Goal: Information Seeking & Learning: Learn about a topic

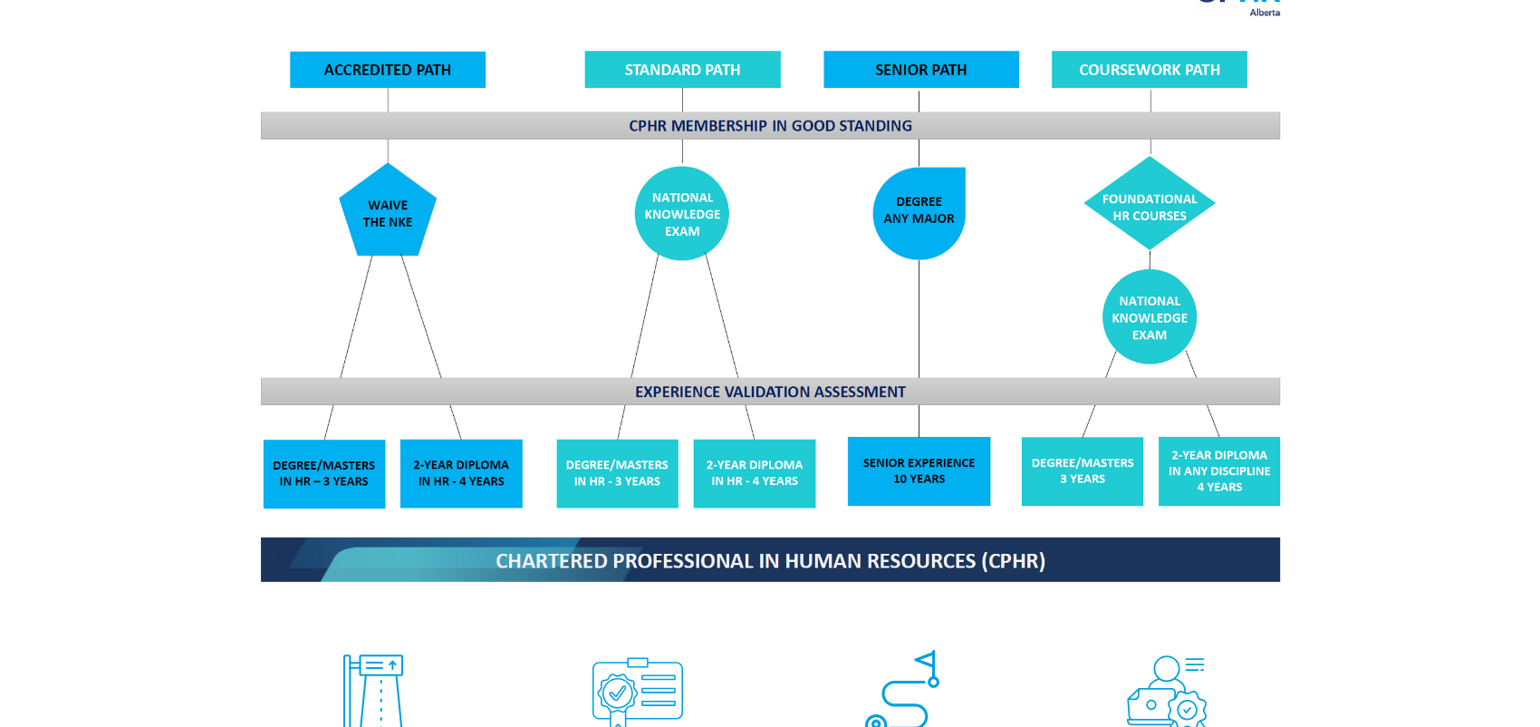
scroll to position [1812, 0]
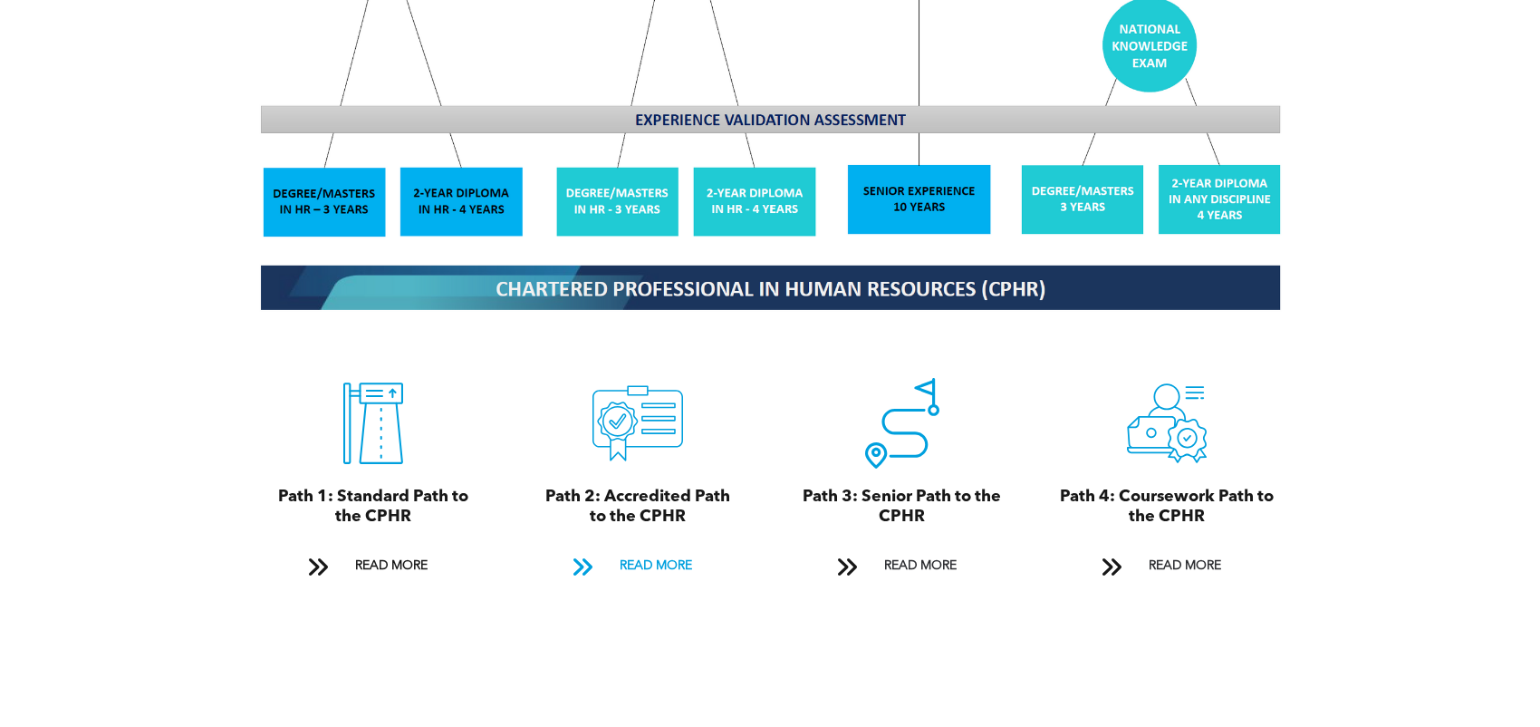
click at [673, 549] on span "READ MORE" at bounding box center [655, 566] width 85 height 34
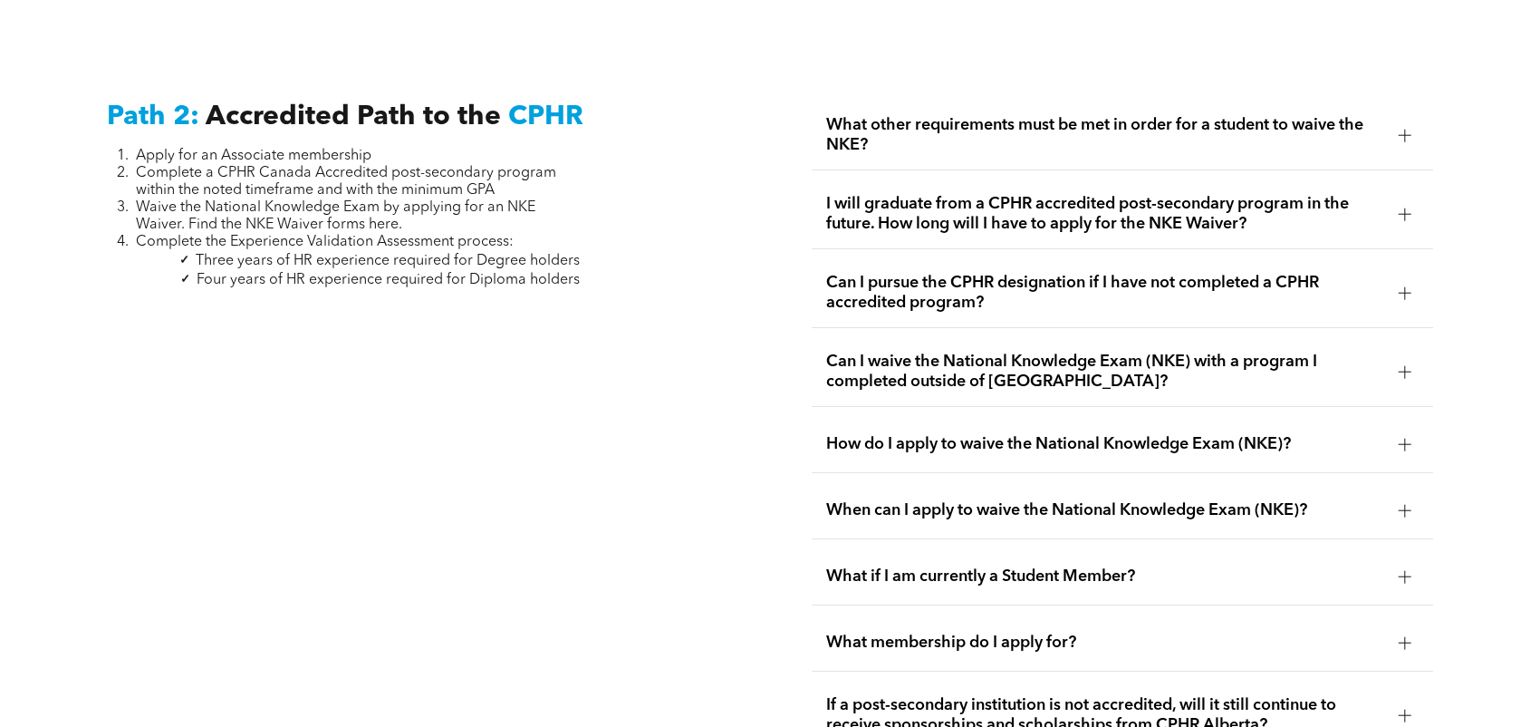
click at [990, 130] on div "What other requirements must be met in order for a student to waive the NKE?" at bounding box center [1123, 136] width 622 height 70
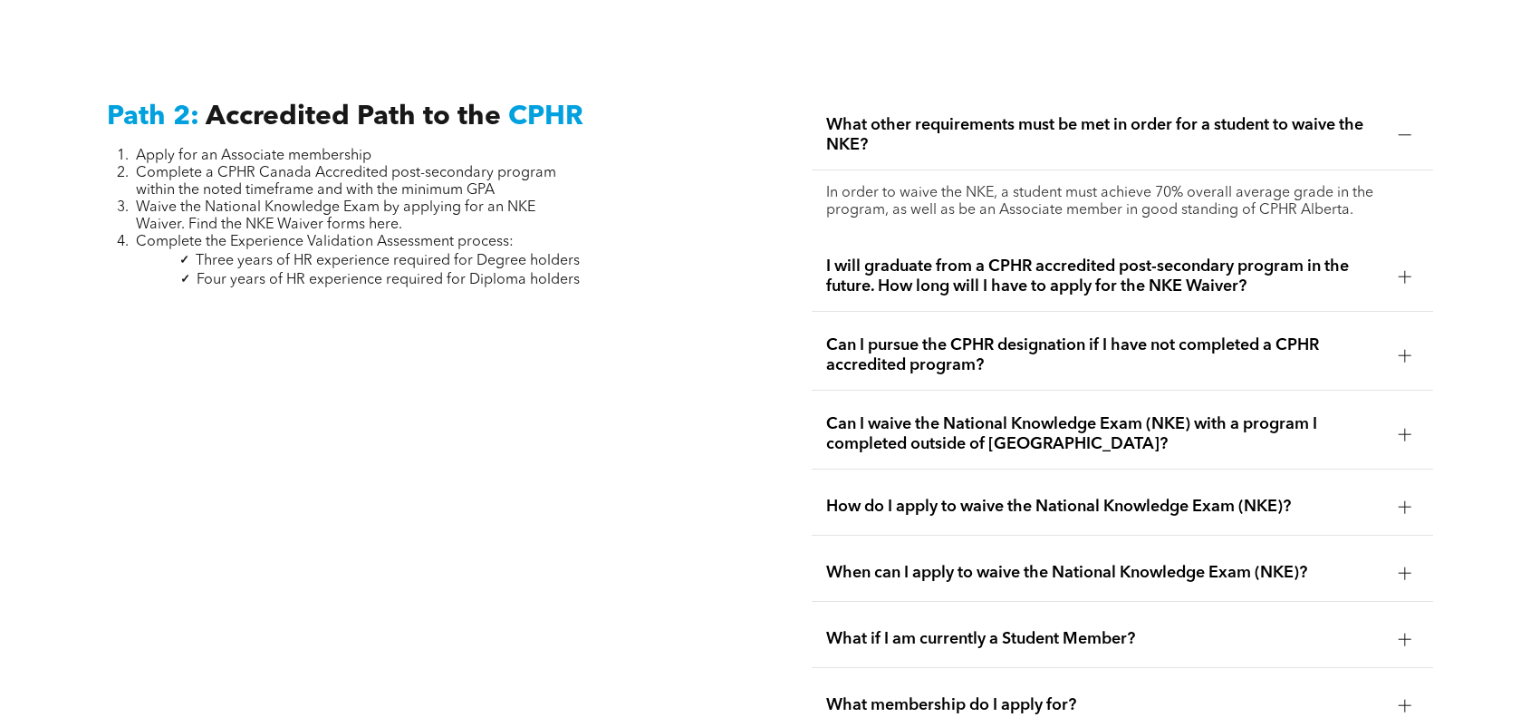
click at [1007, 115] on span "What other requirements must be met in order for a student to waive the NKE?" at bounding box center [1105, 135] width 558 height 40
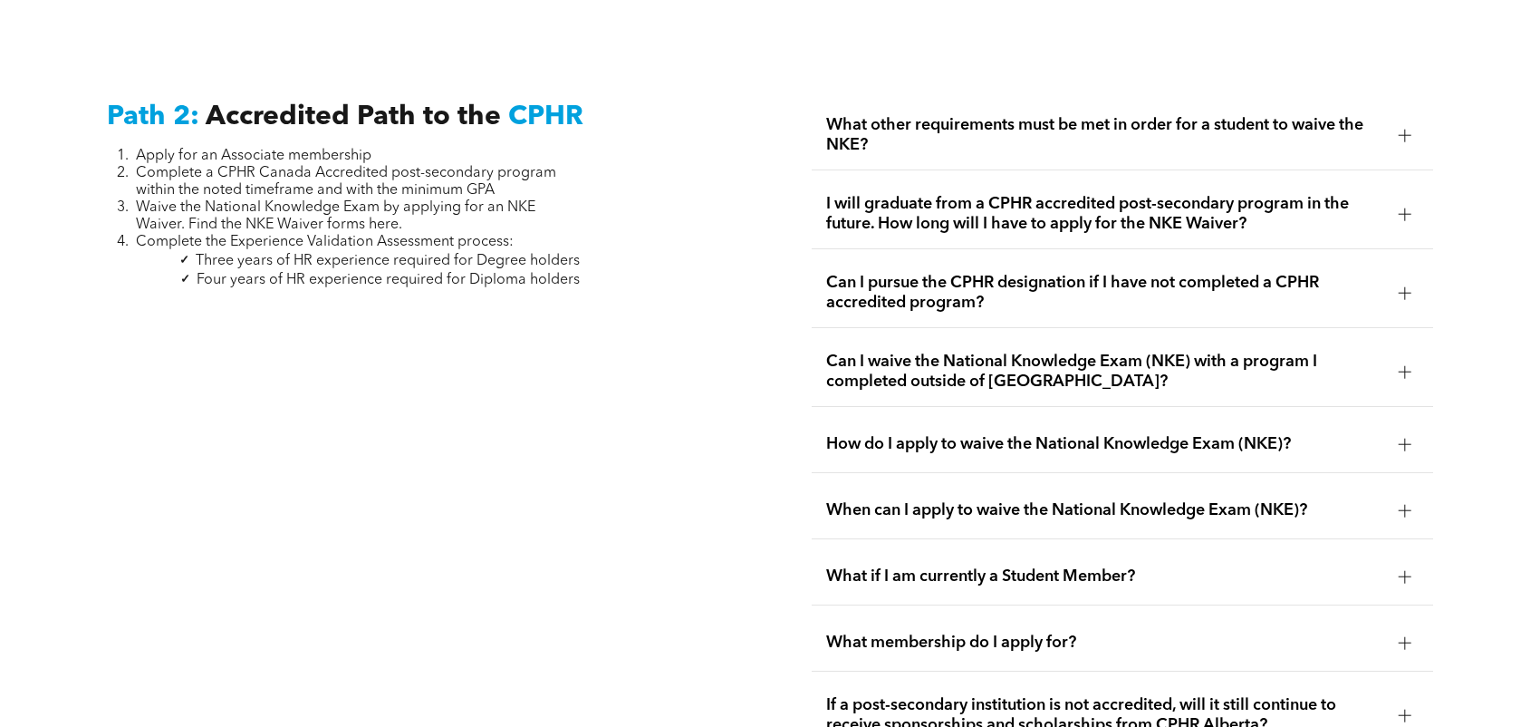
click at [1072, 199] on span "I will graduate from a CPHR accredited post-secondary program in the future. Ho…" at bounding box center [1105, 214] width 558 height 40
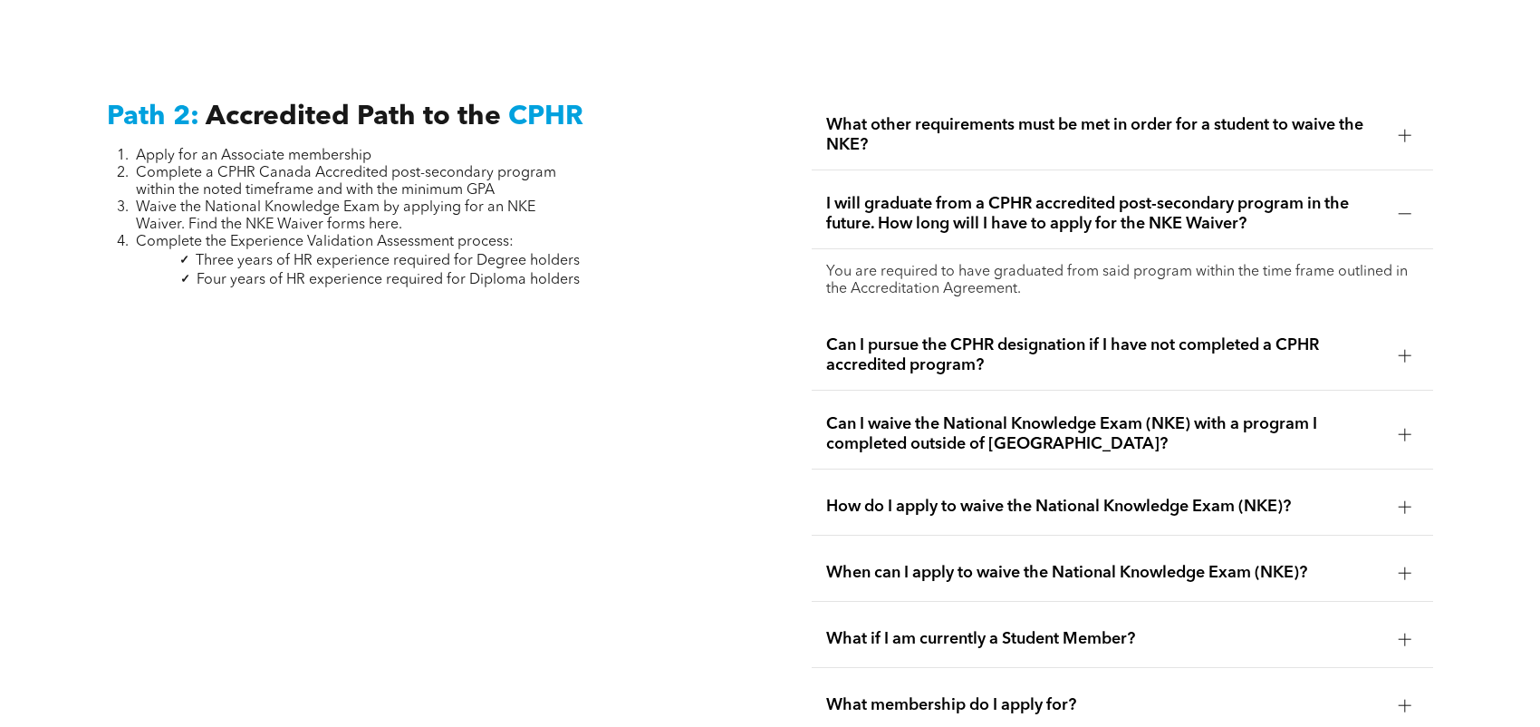
click at [1072, 199] on span "I will graduate from a CPHR accredited post-secondary program in the future. Ho…" at bounding box center [1105, 214] width 558 height 40
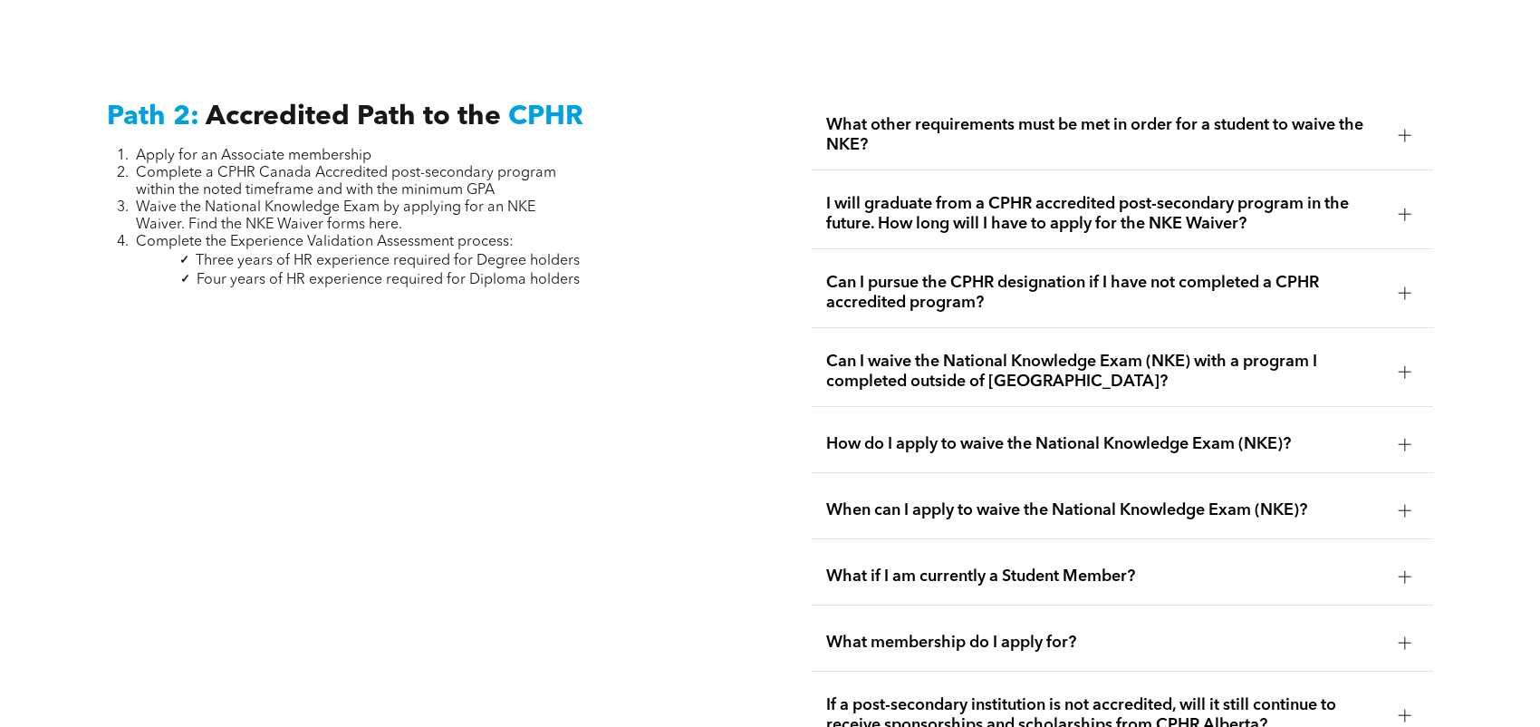
click at [1101, 275] on span "Can I pursue the CPHR designation if I have not completed a CPHR accredited pro…" at bounding box center [1105, 293] width 558 height 40
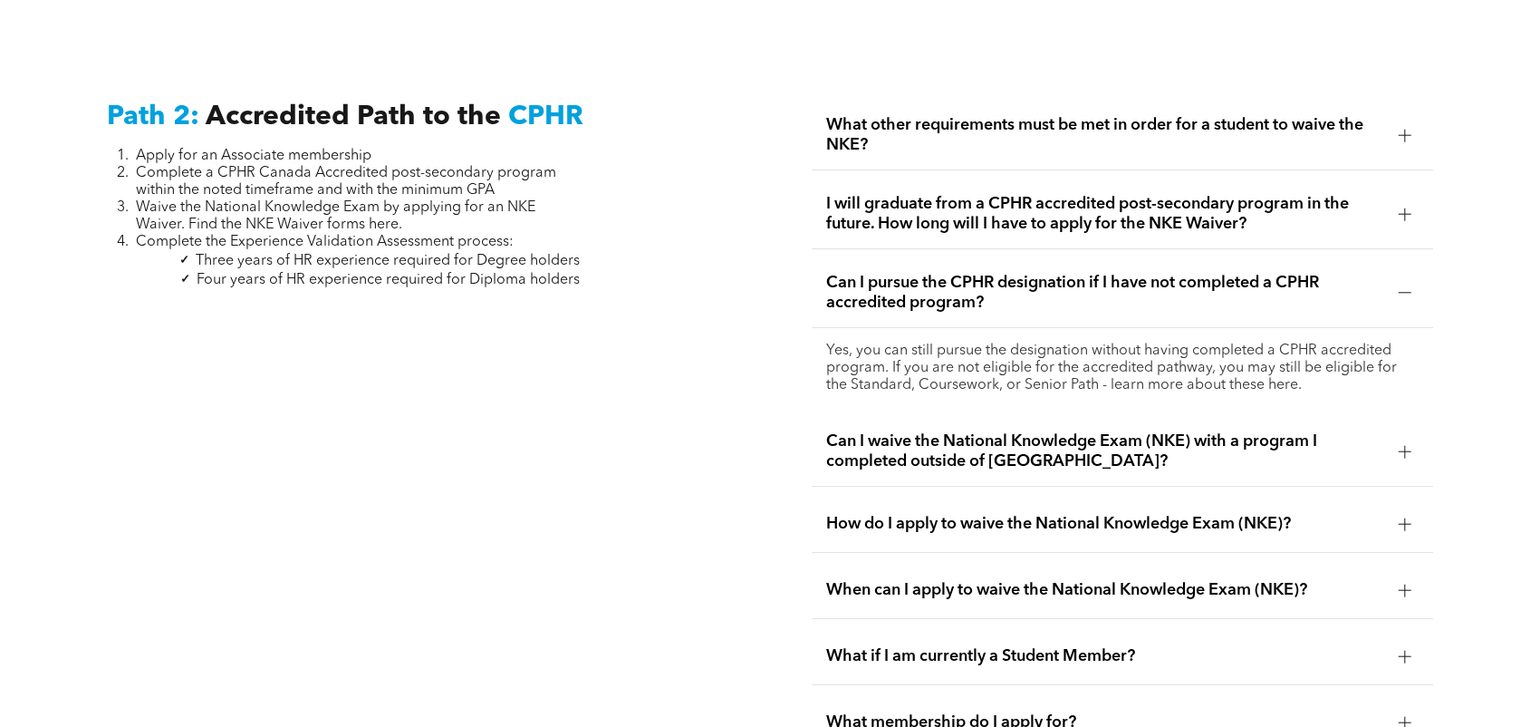
click at [1101, 275] on span "Can I pursue the CPHR designation if I have not completed a CPHR accredited pro…" at bounding box center [1105, 293] width 558 height 40
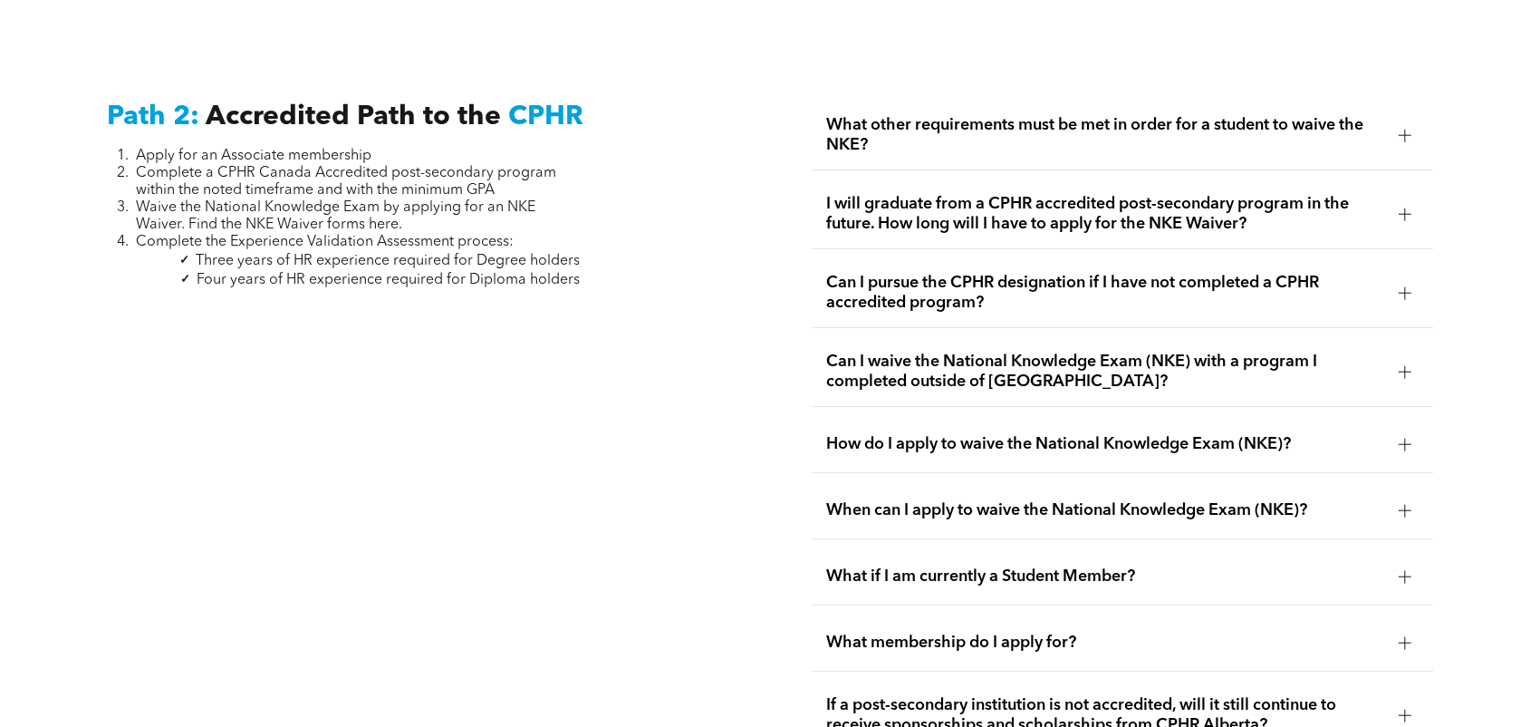
click at [1125, 352] on span "Can I waive the National Knowledge Exam (NKE) with a program I completed outsid…" at bounding box center [1105, 372] width 558 height 40
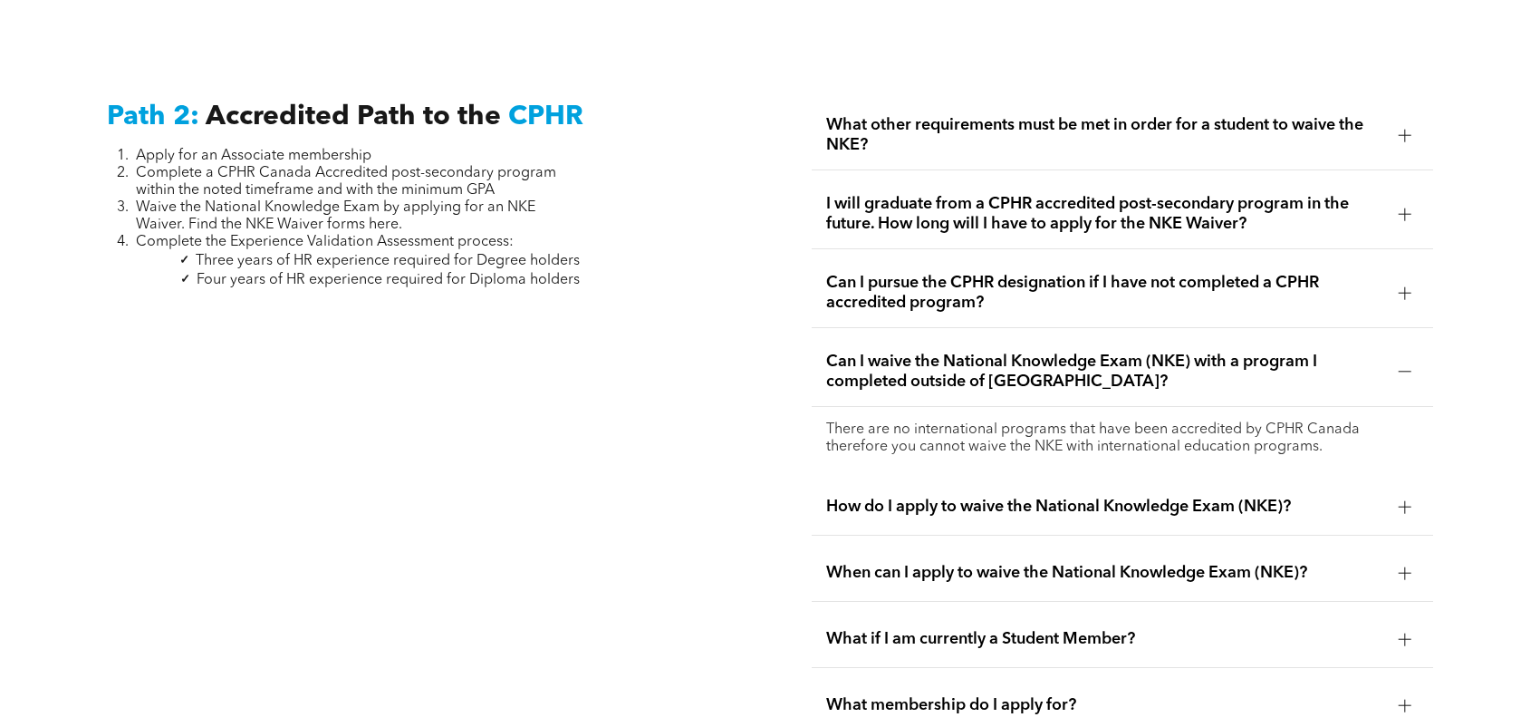
click at [1125, 352] on span "Can I waive the National Knowledge Exam (NKE) with a program I completed outsid…" at bounding box center [1105, 372] width 558 height 40
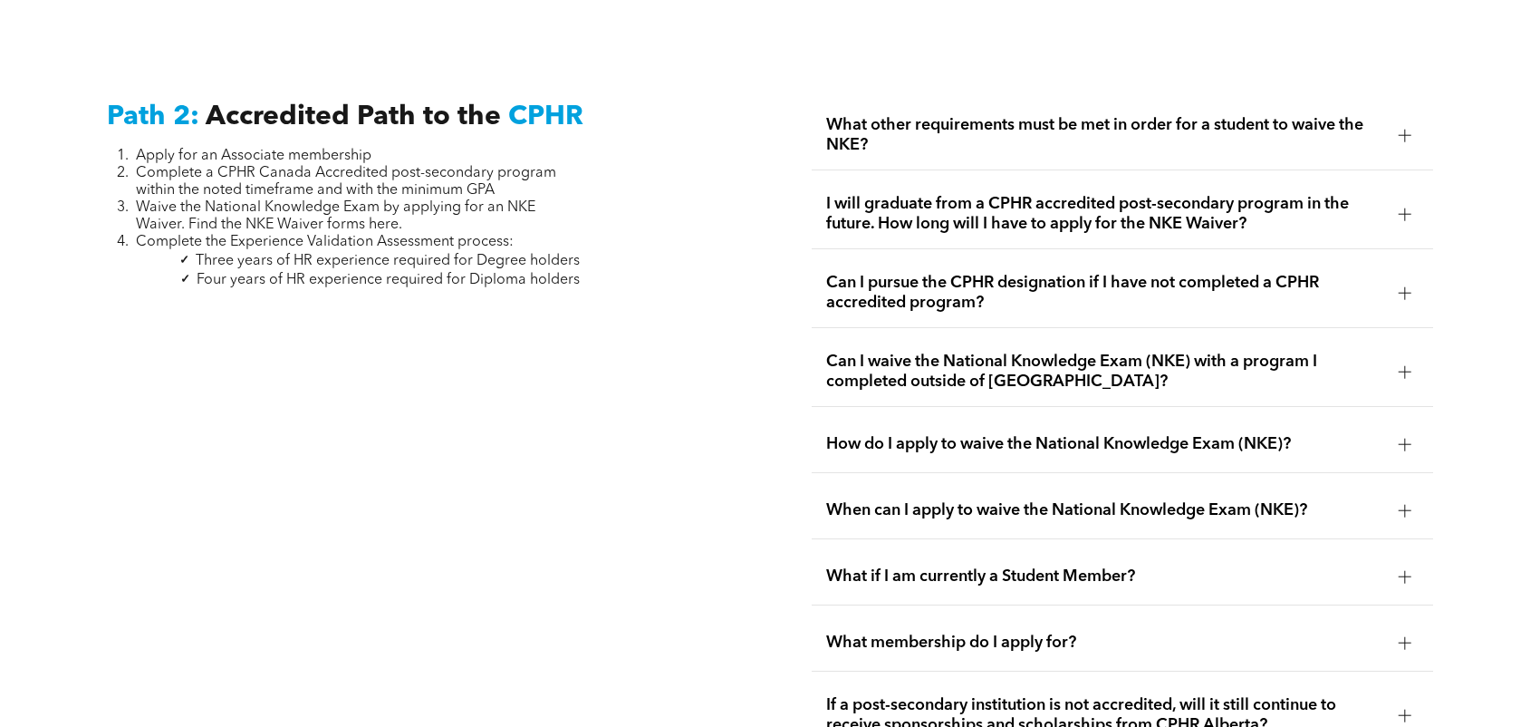
click at [1166, 434] on span "How do I apply to waive the National Knowledge Exam (NKE)?" at bounding box center [1105, 444] width 558 height 20
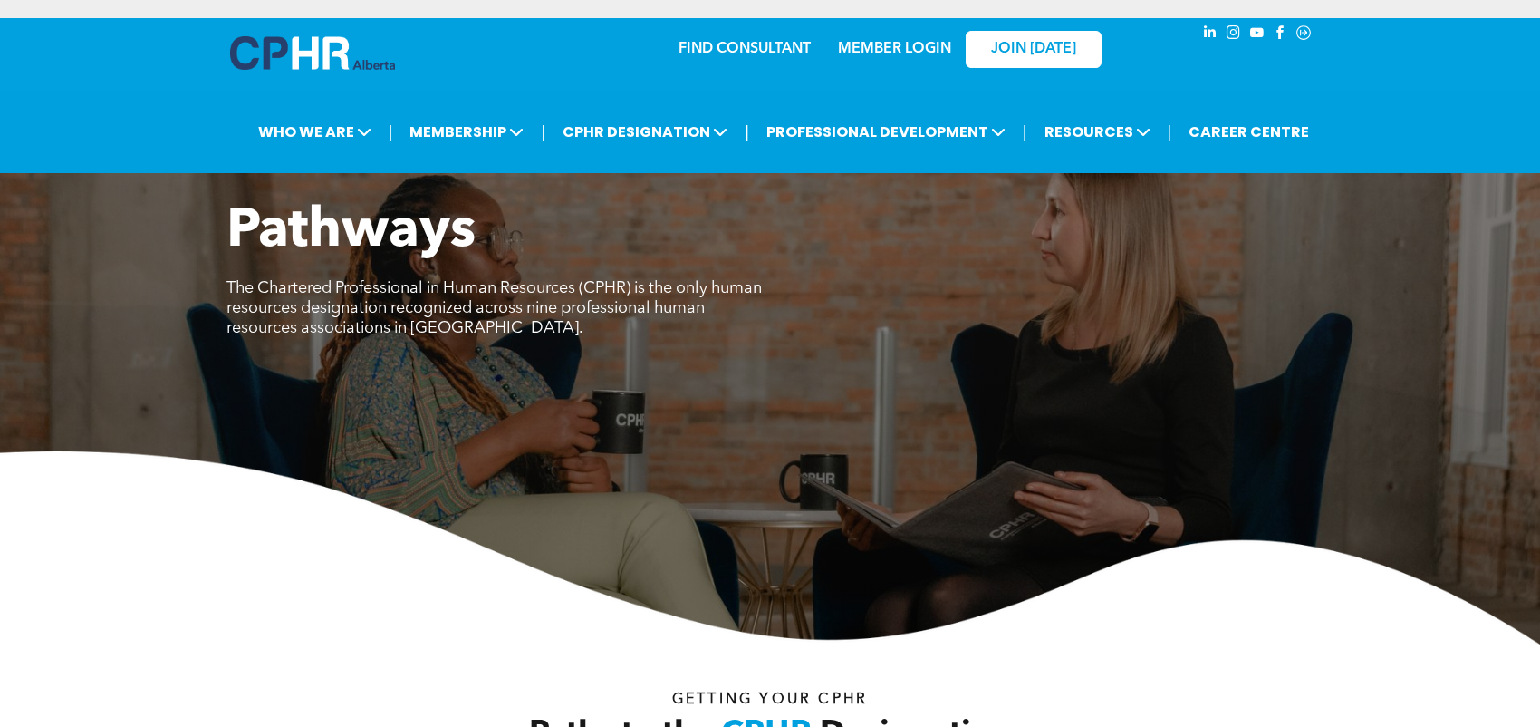
scroll to position [4506, 0]
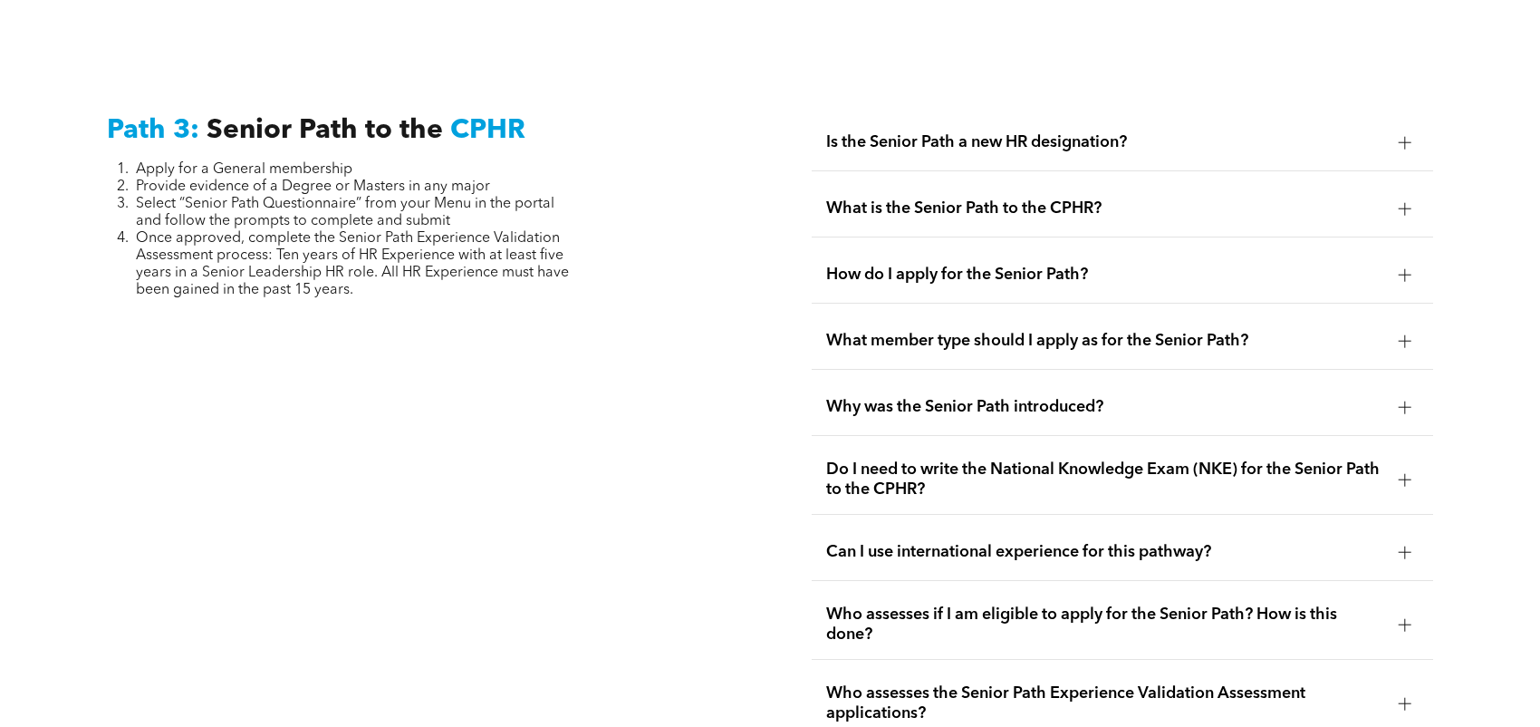
click at [1141, 132] on span "Is the Senior Path a new HR designation?" at bounding box center [1105, 142] width 558 height 20
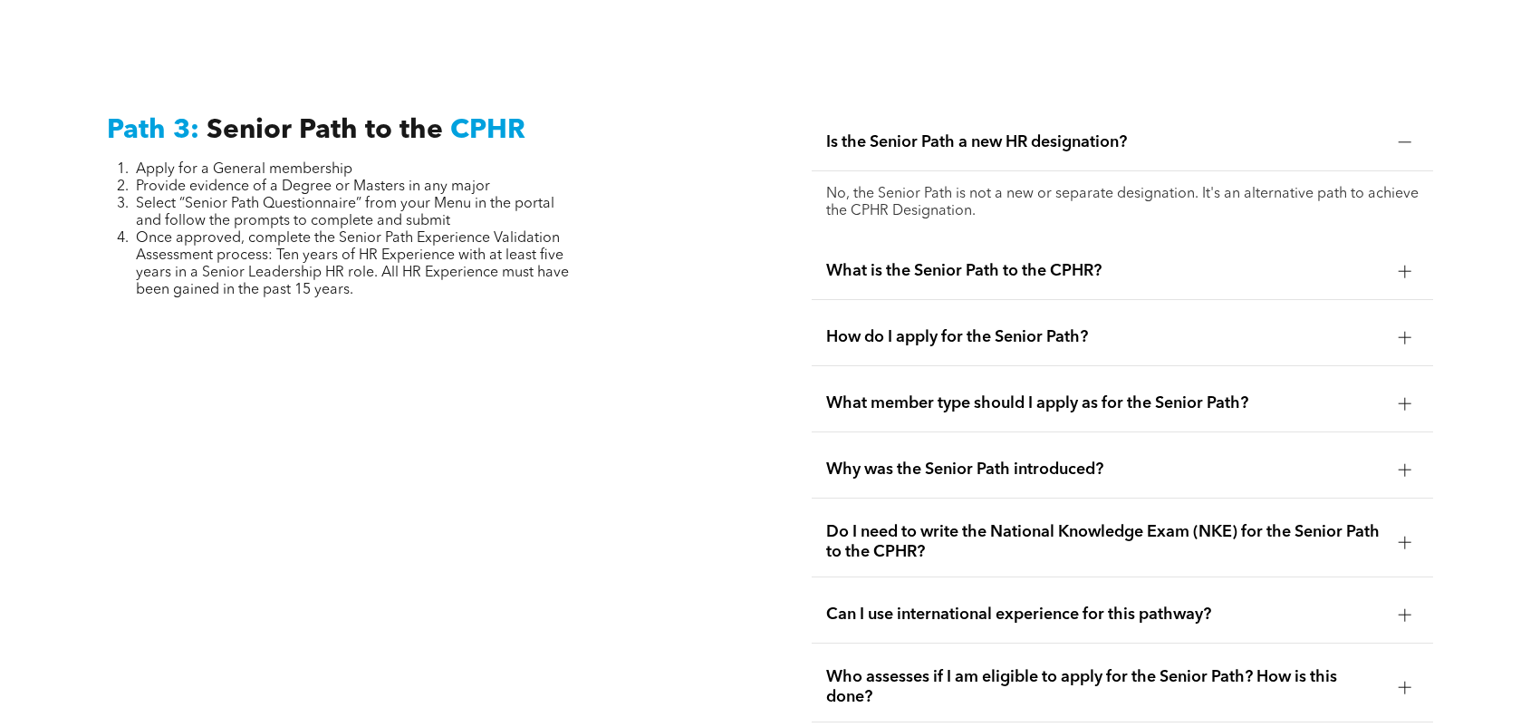
click at [1141, 132] on span "Is the Senior Path a new HR designation?" at bounding box center [1105, 142] width 558 height 20
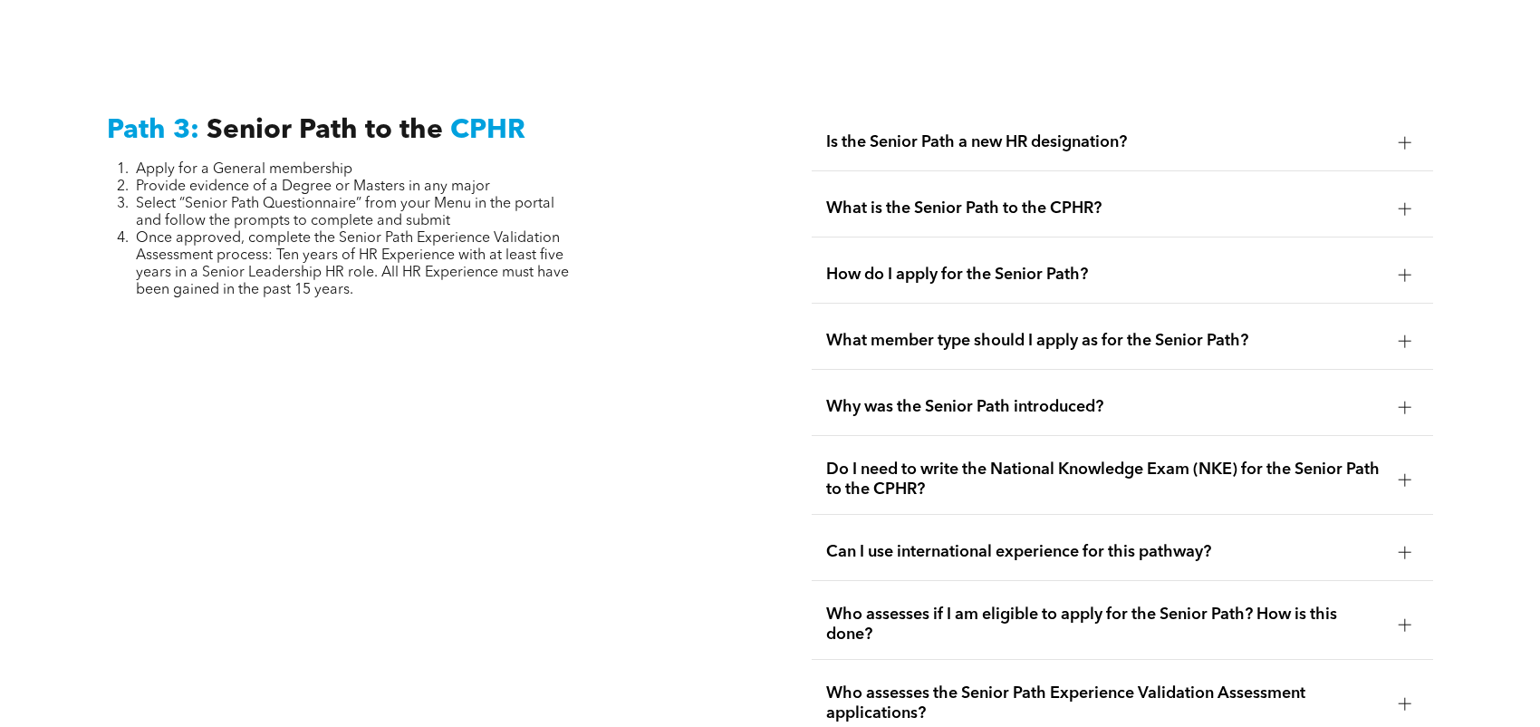
click at [1150, 198] on span "What is the Senior Path to the CPHR?" at bounding box center [1105, 208] width 558 height 20
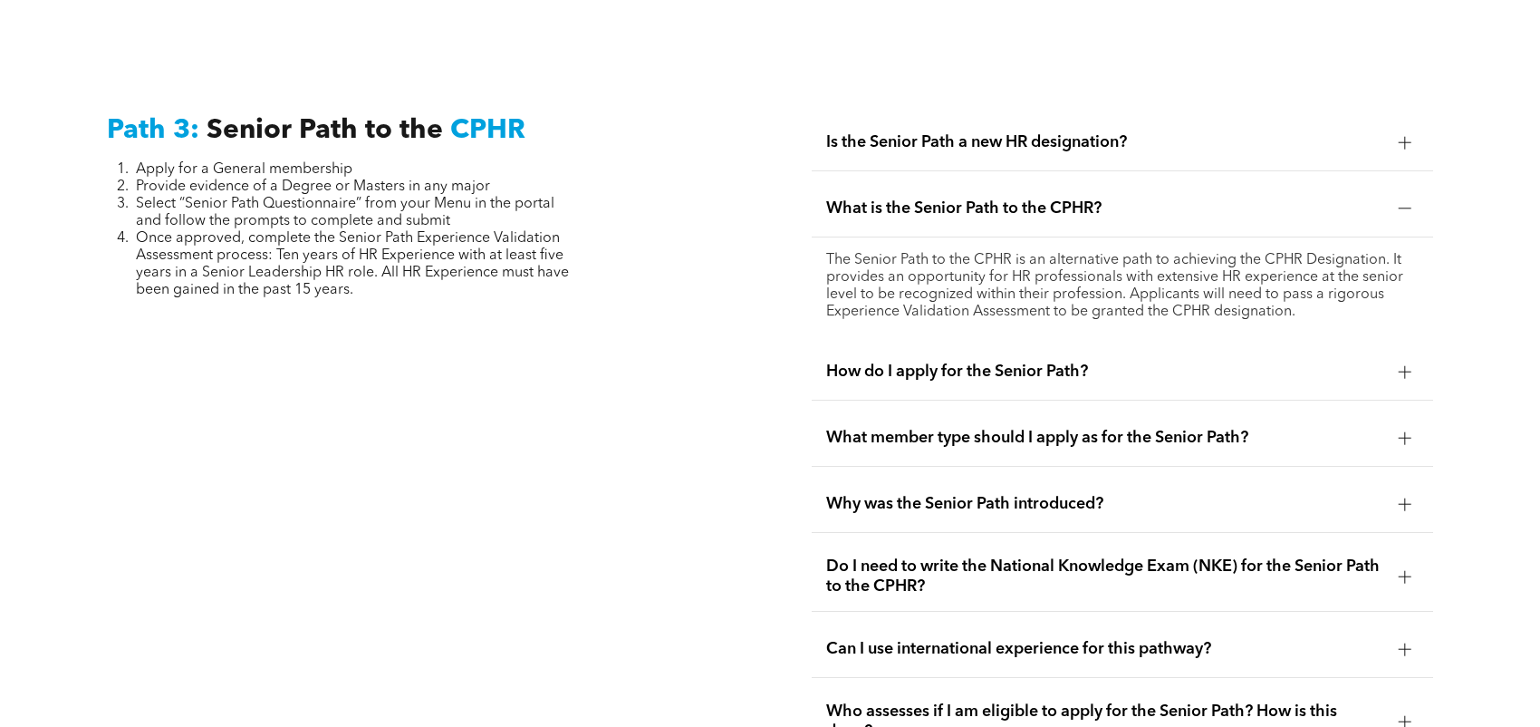
click at [1150, 198] on span "What is the Senior Path to the CPHR?" at bounding box center [1105, 208] width 558 height 20
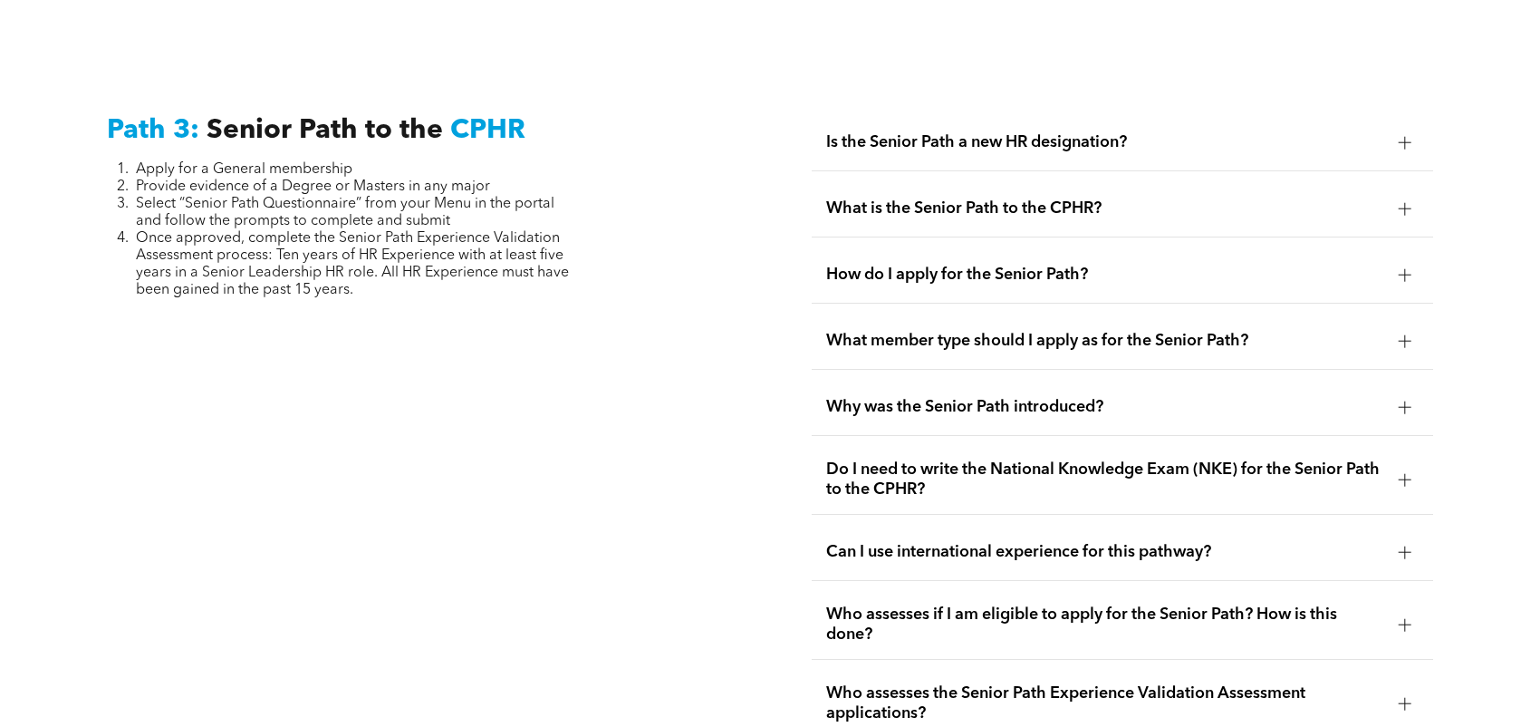
click at [1158, 246] on div "How do I apply for the Senior Path?" at bounding box center [1123, 274] width 622 height 57
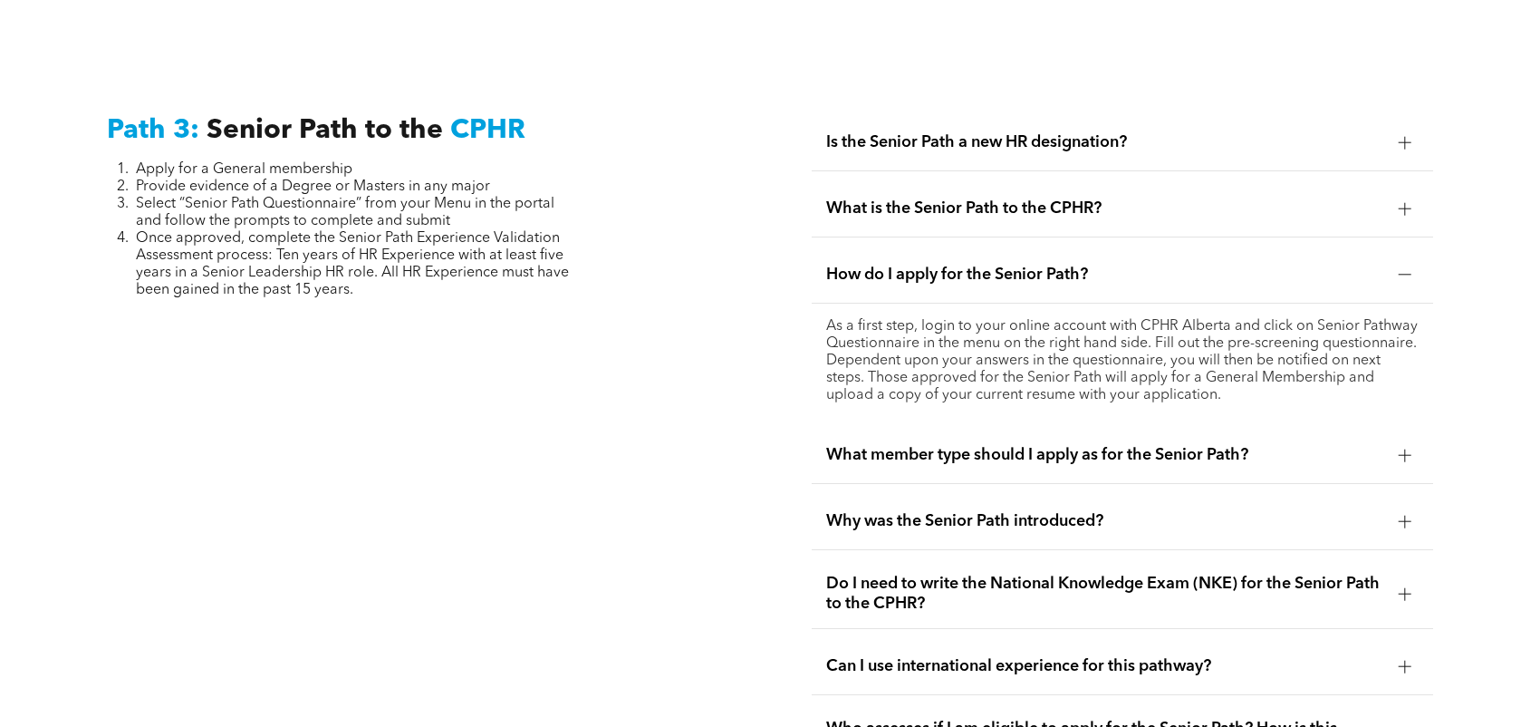
click at [1158, 246] on div "How do I apply for the Senior Path?" at bounding box center [1123, 274] width 622 height 57
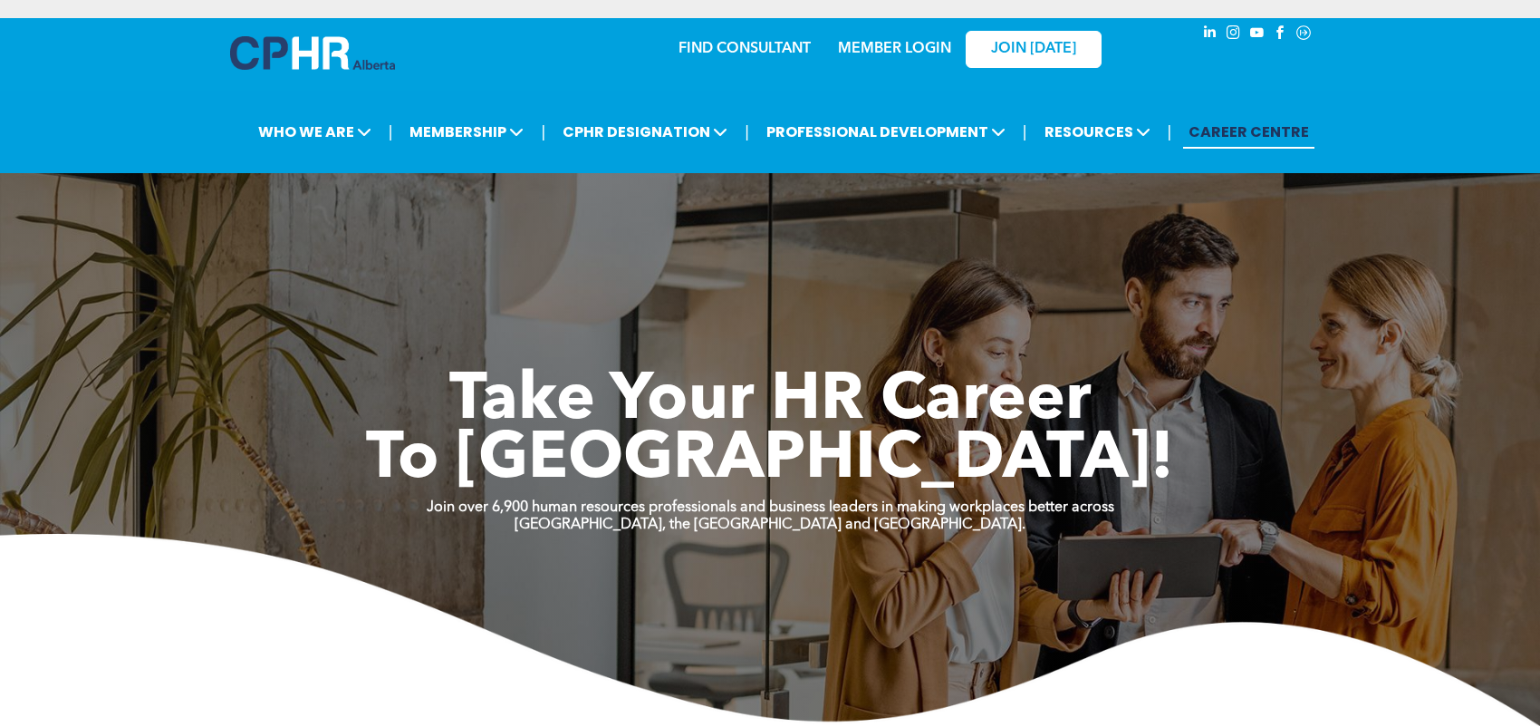
click at [1096, 500] on strong "Join over 6,900 human resources professionals and business leaders in making wo…" at bounding box center [771, 507] width 688 height 14
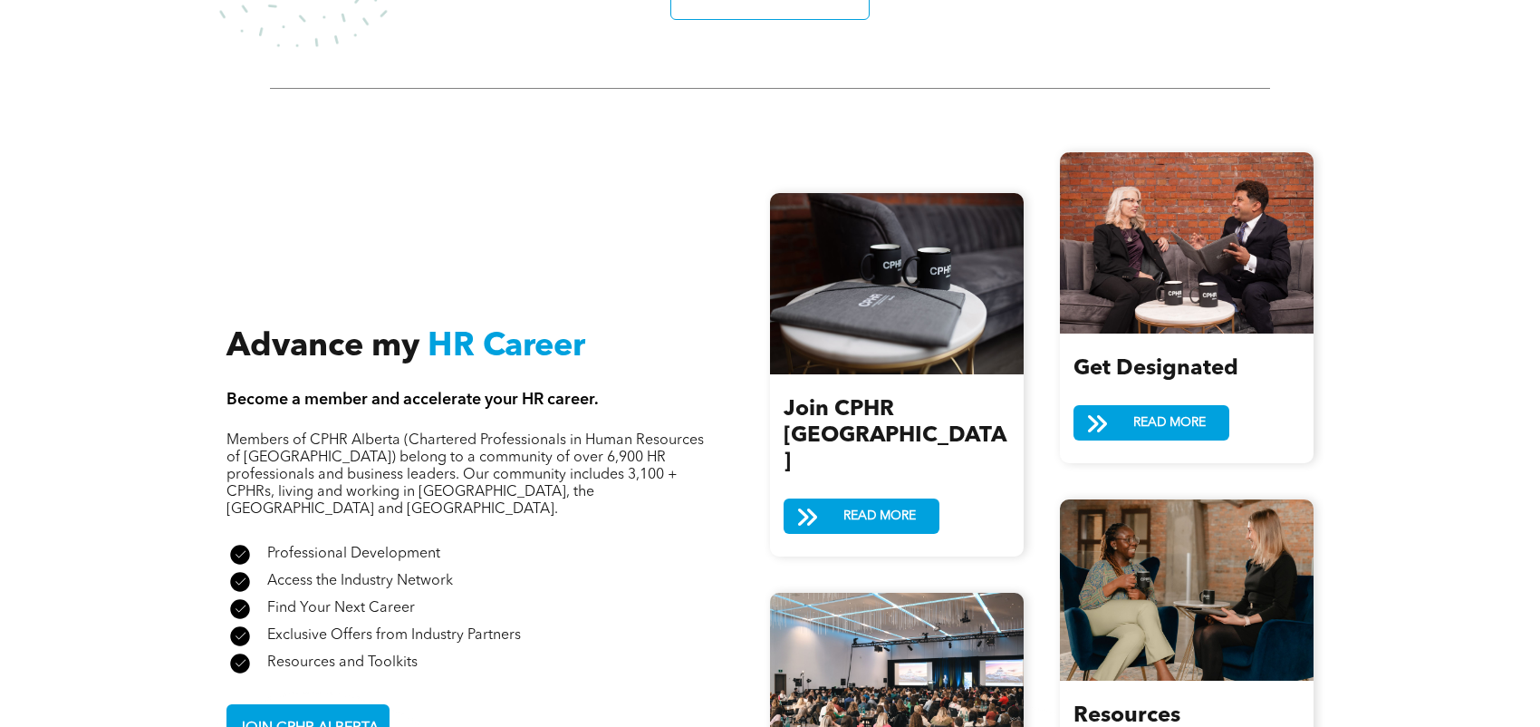
scroll to position [2084, 0]
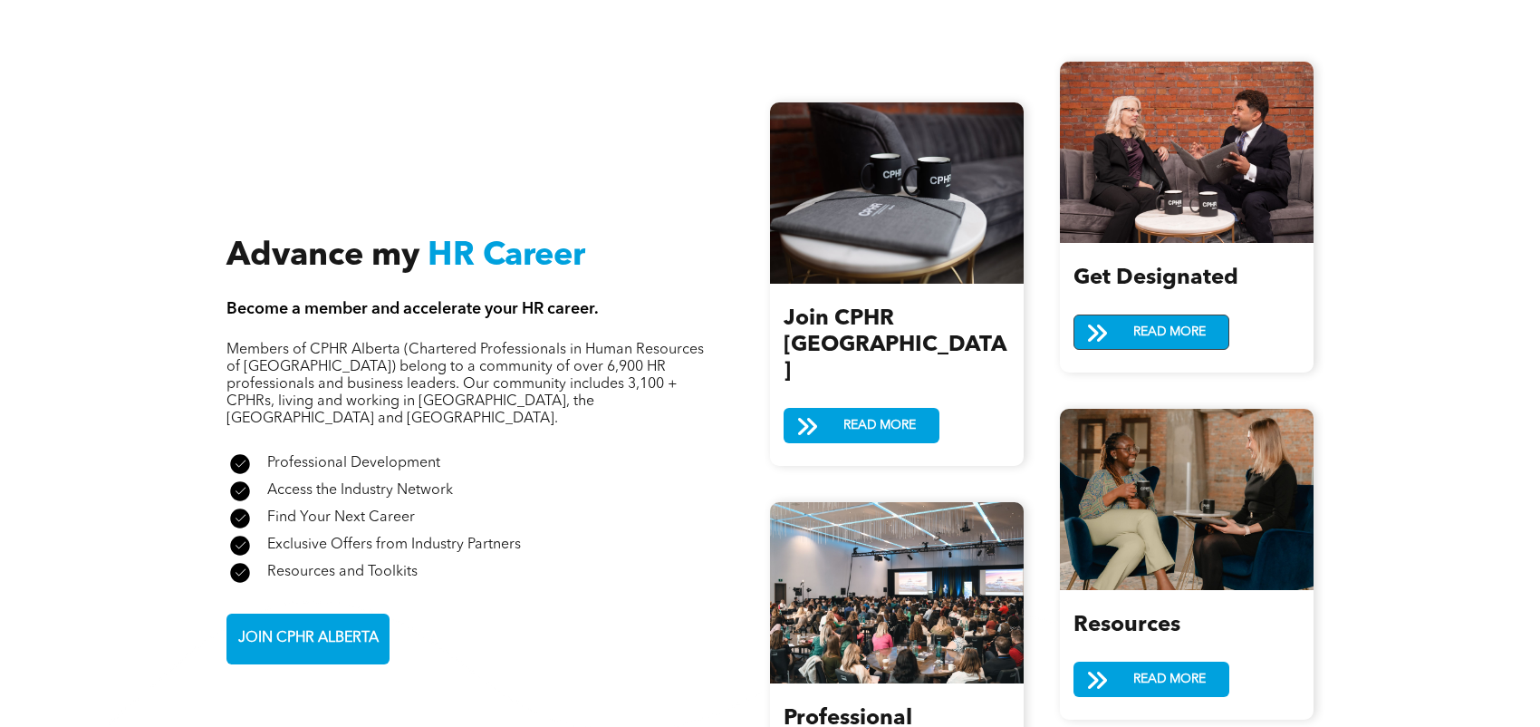
click at [1117, 335] on span at bounding box center [1097, 334] width 45 height 27
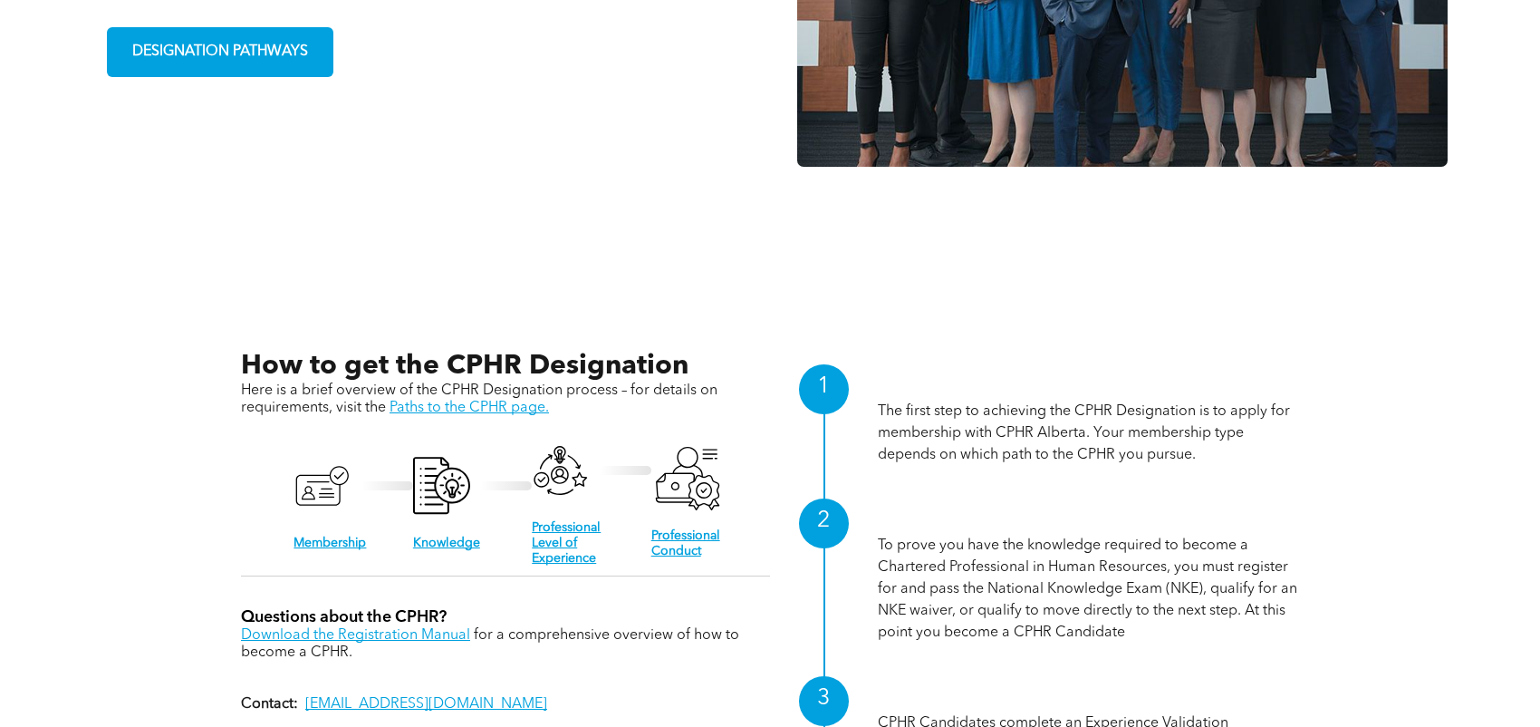
scroll to position [1721, 0]
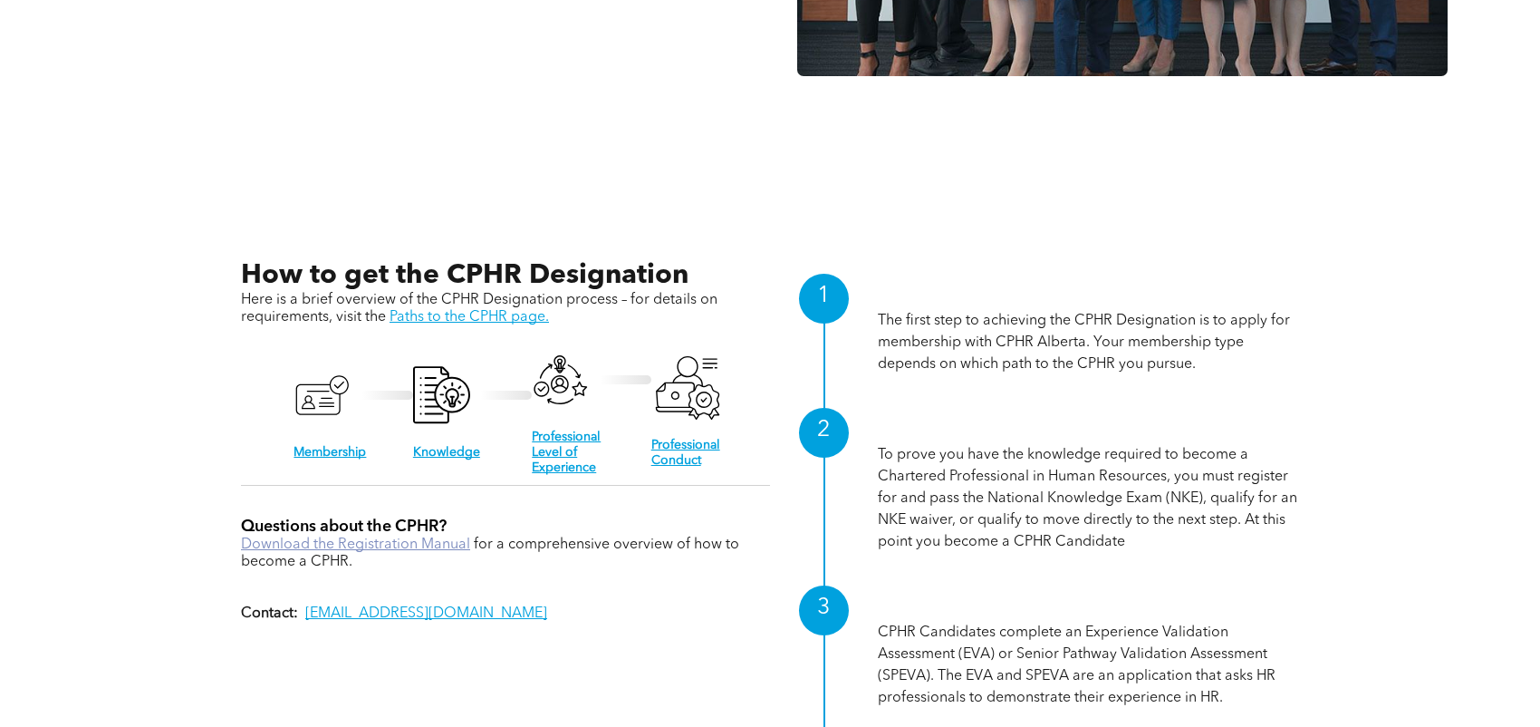
click at [332, 539] on link "Download the Registration Manual" at bounding box center [355, 544] width 229 height 14
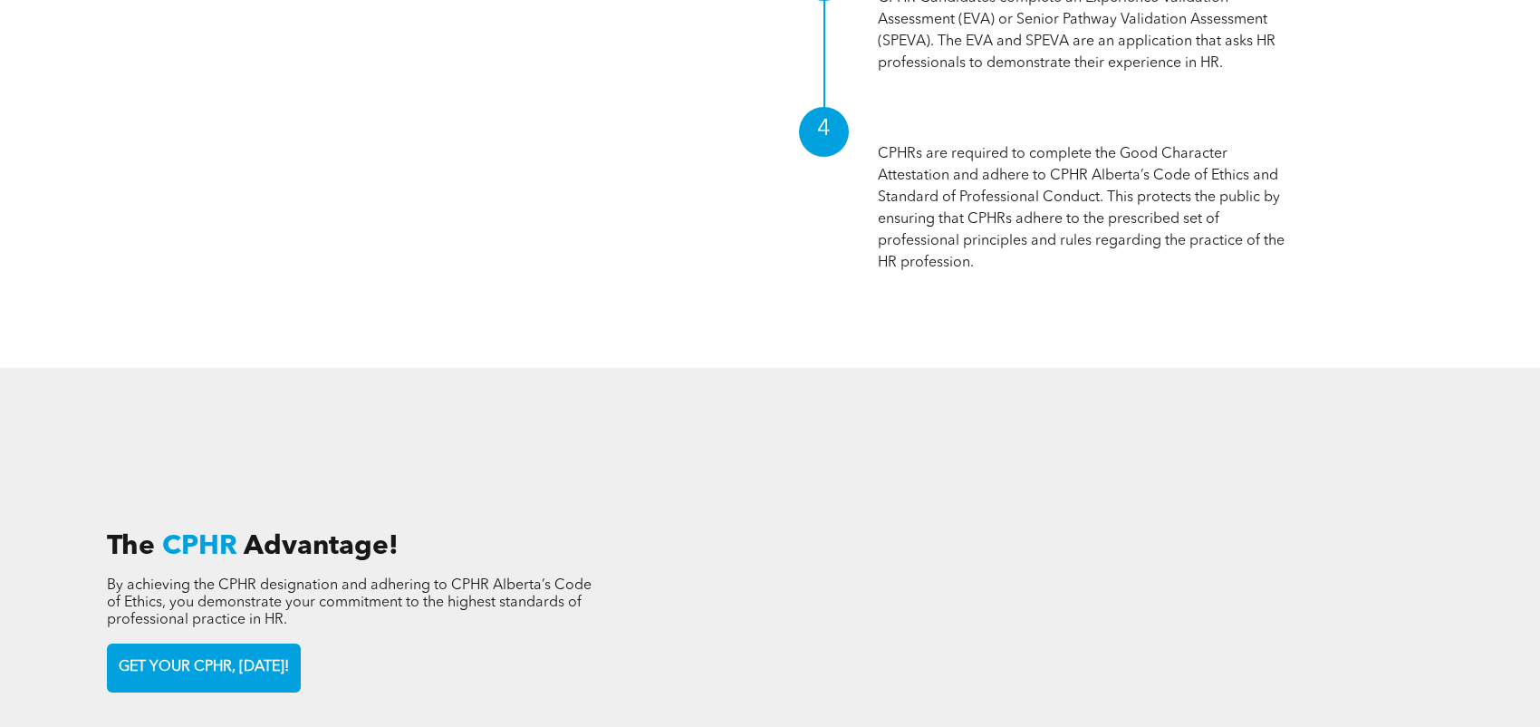
scroll to position [2627, 0]
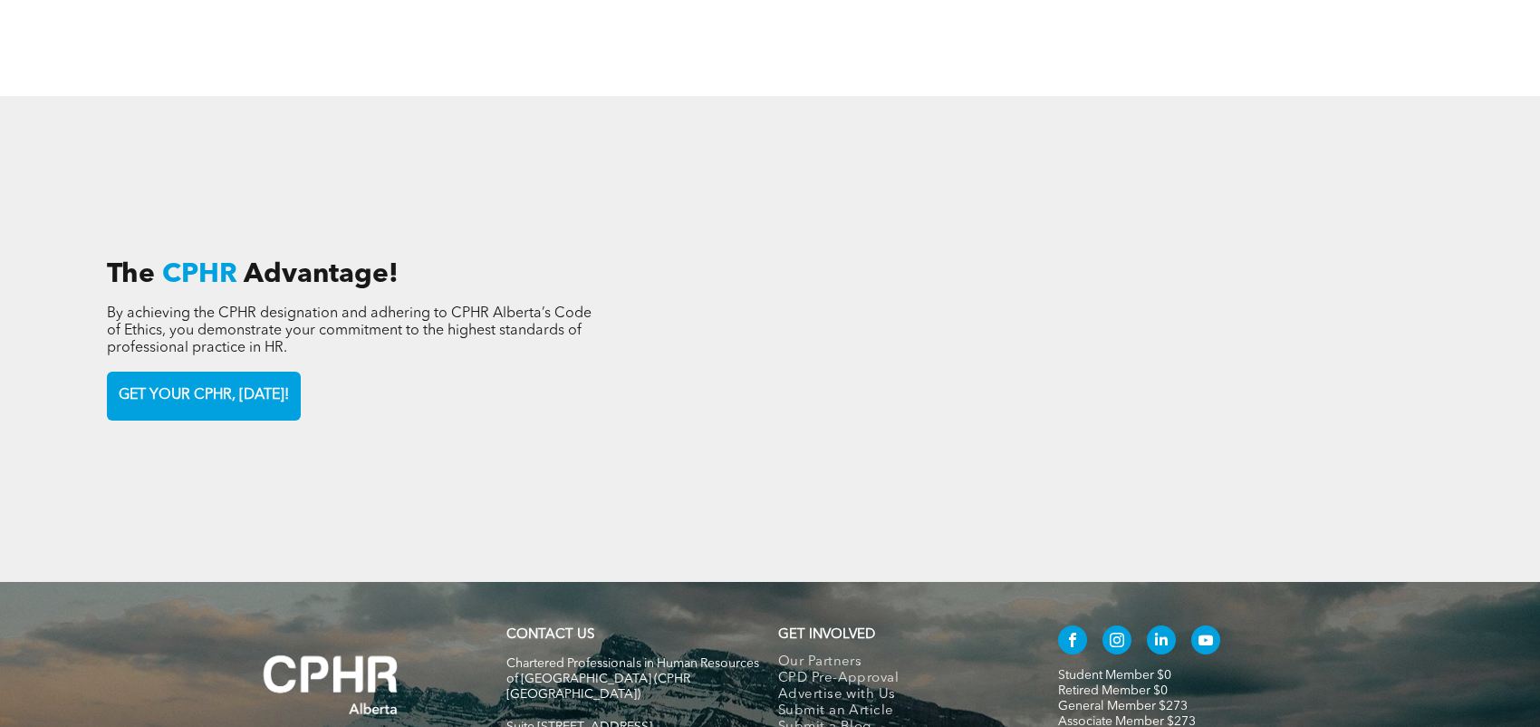
click at [561, 525] on div "The CPHR Advantage! By achieving the CPHR designation and adhering to CPHR Albe…" at bounding box center [770, 339] width 1540 height 486
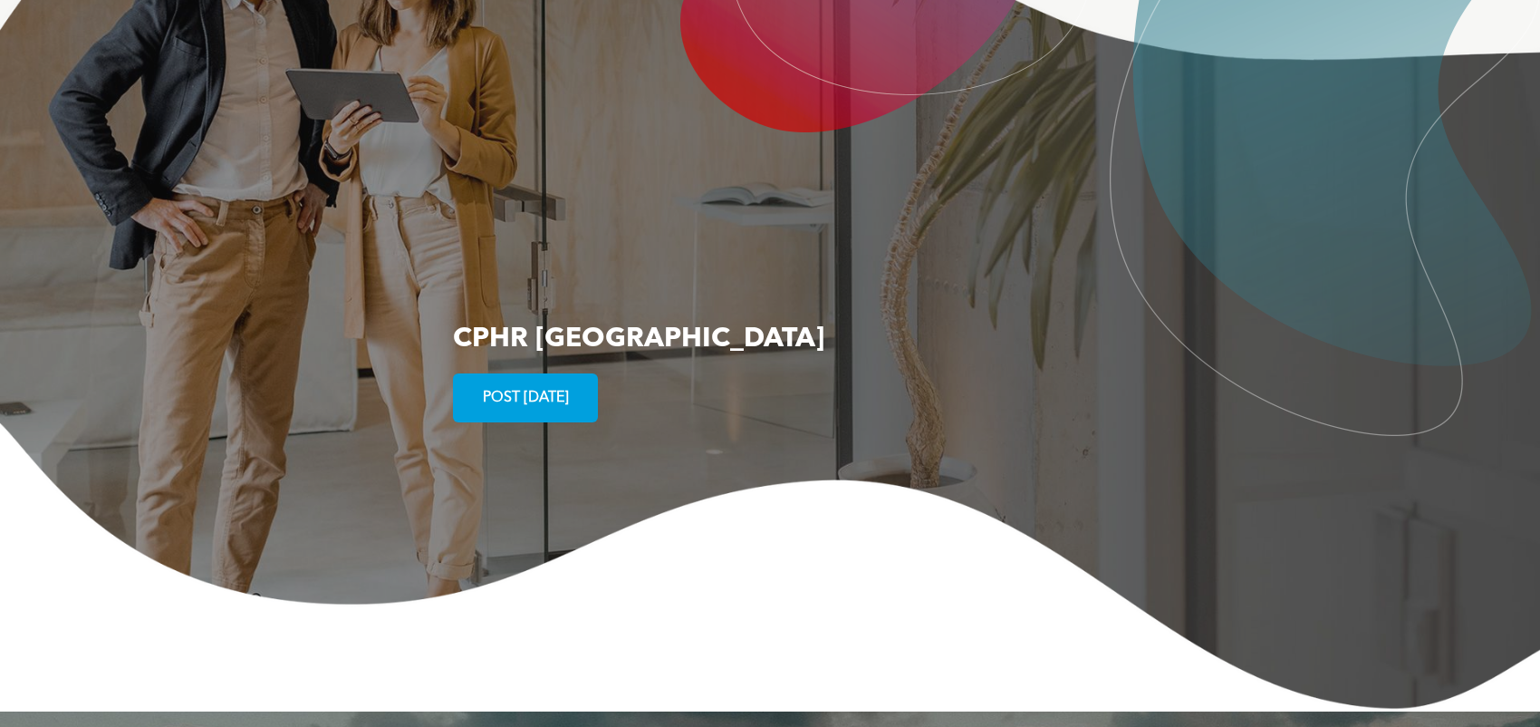
scroll to position [3443, 0]
